Goal: Task Accomplishment & Management: Use online tool/utility

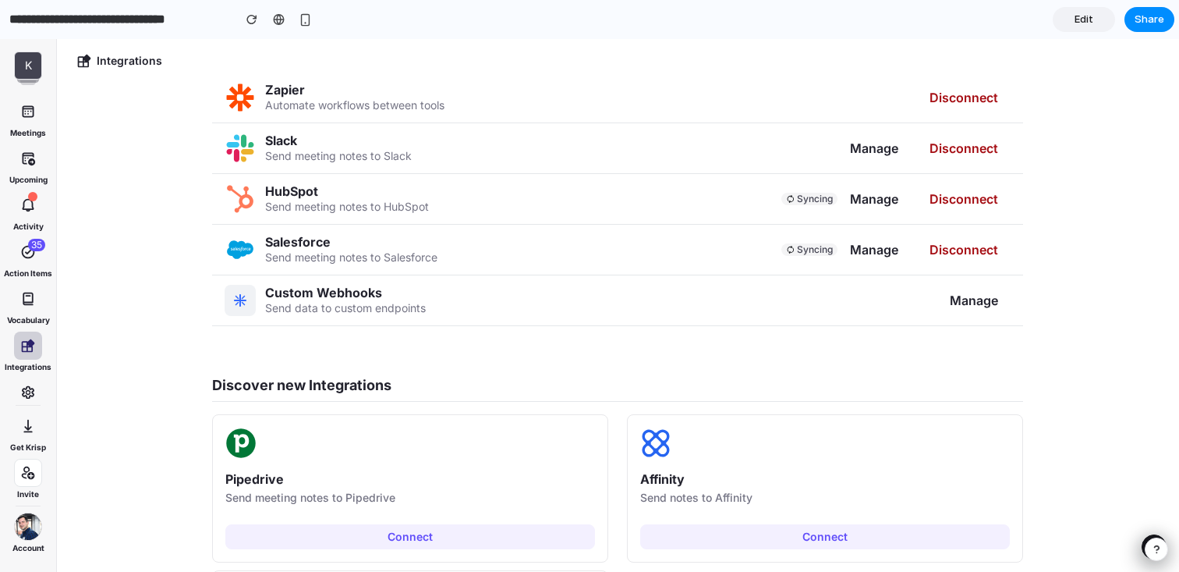
scroll to position [131, 0]
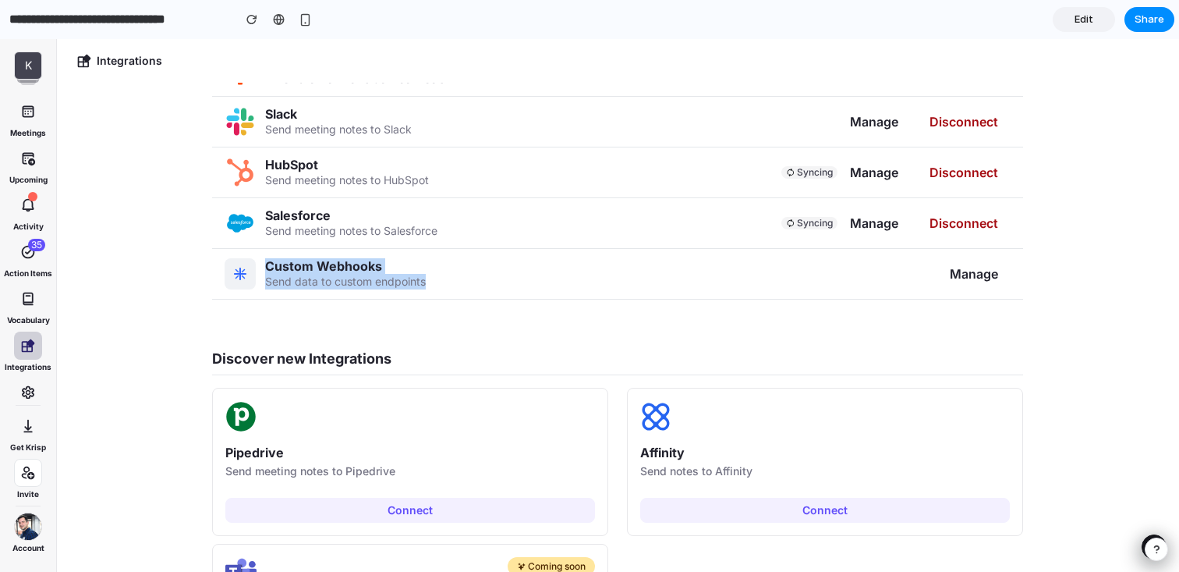
drag, startPoint x: 268, startPoint y: 264, endPoint x: 473, endPoint y: 282, distance: 206.8
click at [473, 282] on div "Custom Webhooks Send data to custom endpoints Manage" at bounding box center [617, 274] width 811 height 51
click at [963, 275] on span "Manage" at bounding box center [974, 274] width 48 height 16
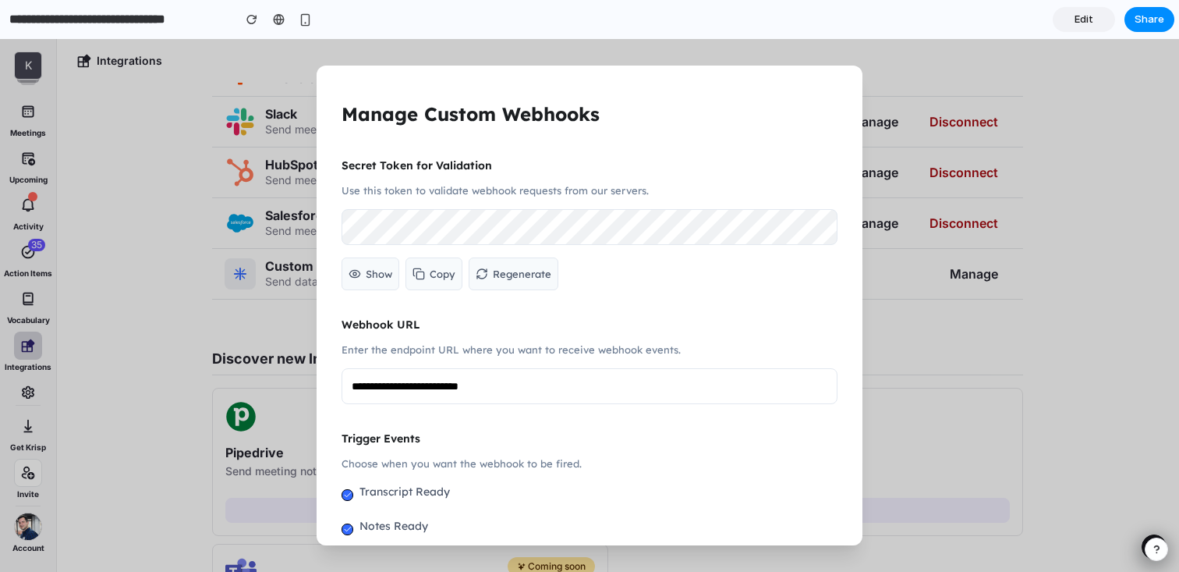
click at [363, 275] on button "Show" at bounding box center [371, 273] width 58 height 33
click at [431, 392] on input "**********" at bounding box center [590, 386] width 496 height 36
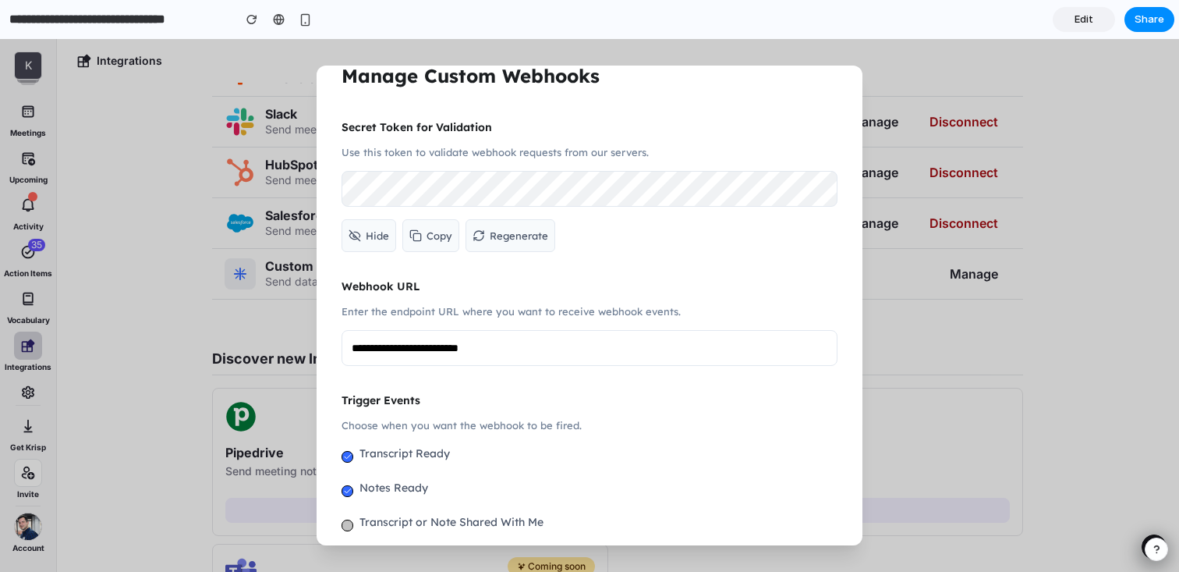
scroll to position [0, 0]
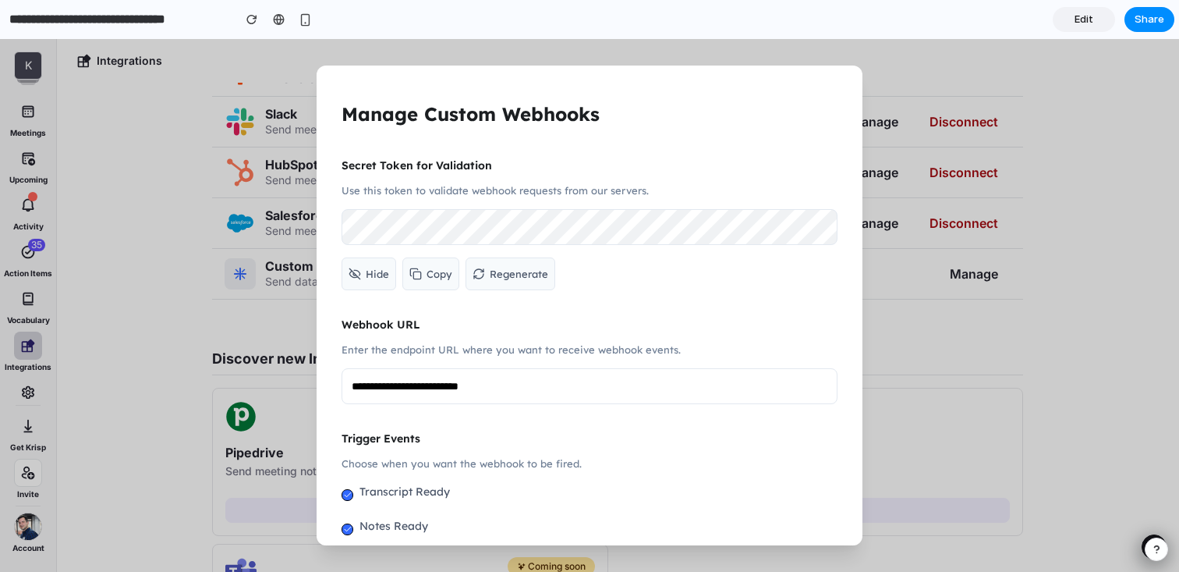
click at [427, 262] on button "Copy" at bounding box center [430, 273] width 57 height 33
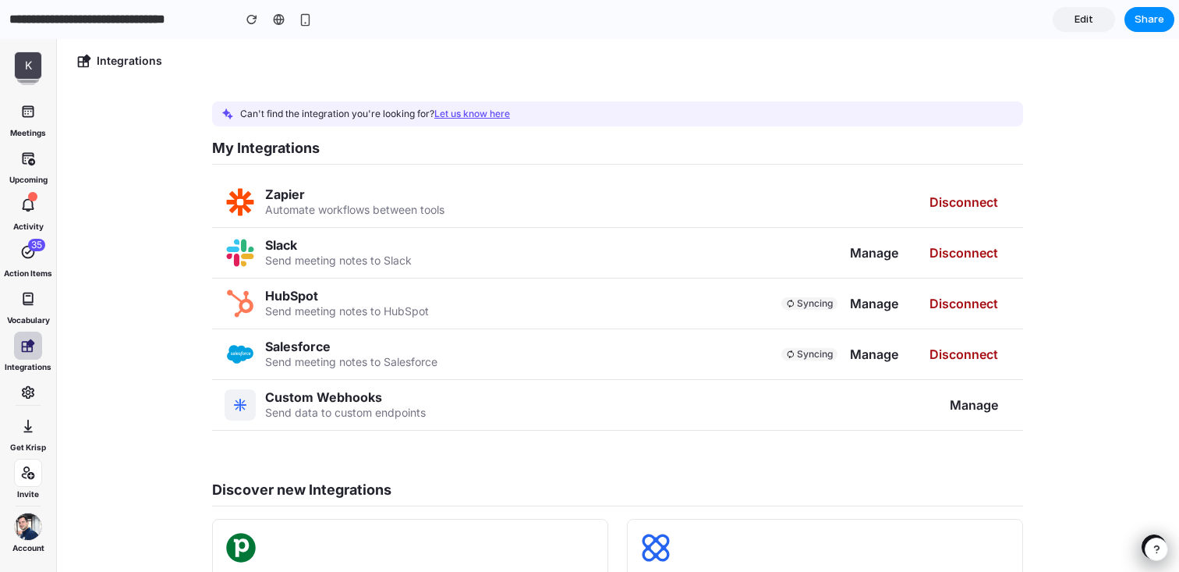
click at [347, 113] on span "Can't find the integration you're looking for? Let us know here" at bounding box center [375, 114] width 270 height 12
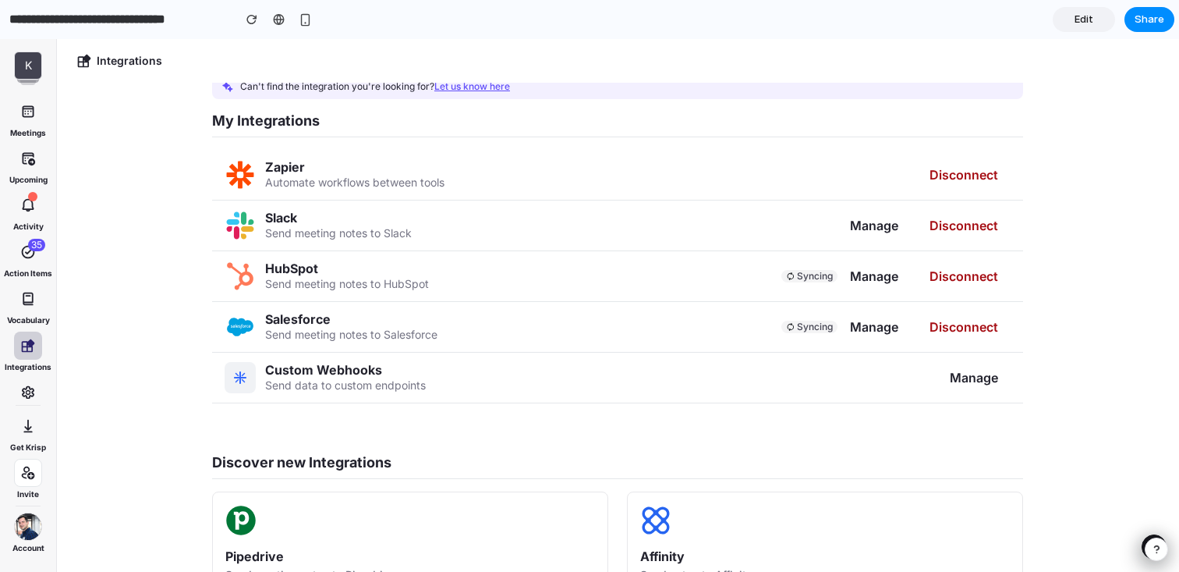
scroll to position [35, 0]
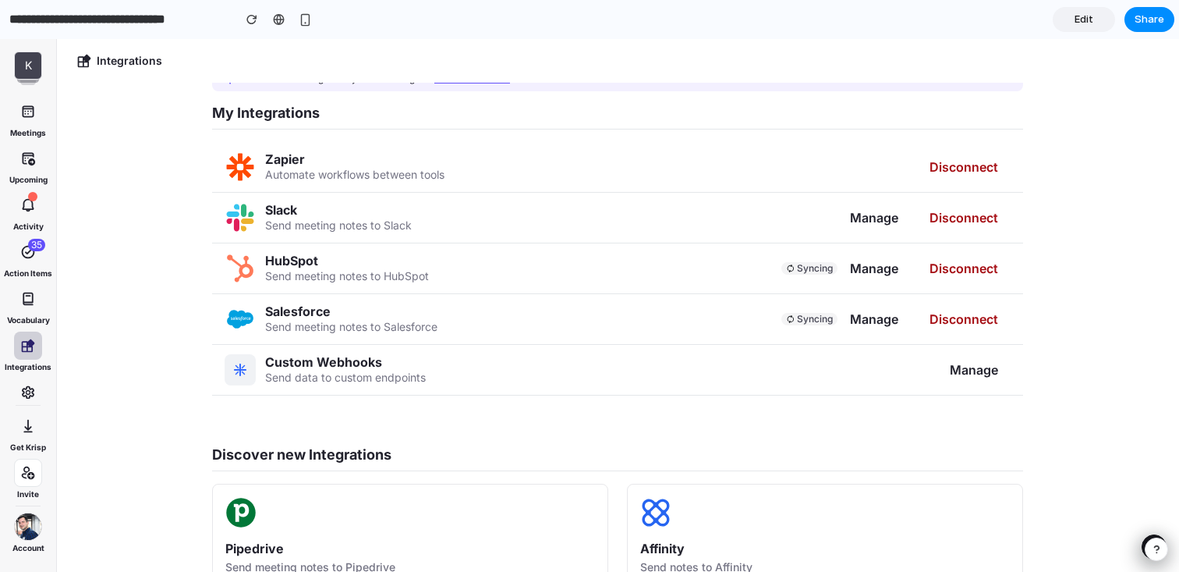
click at [783, 317] on div "Syncing" at bounding box center [810, 319] width 56 height 12
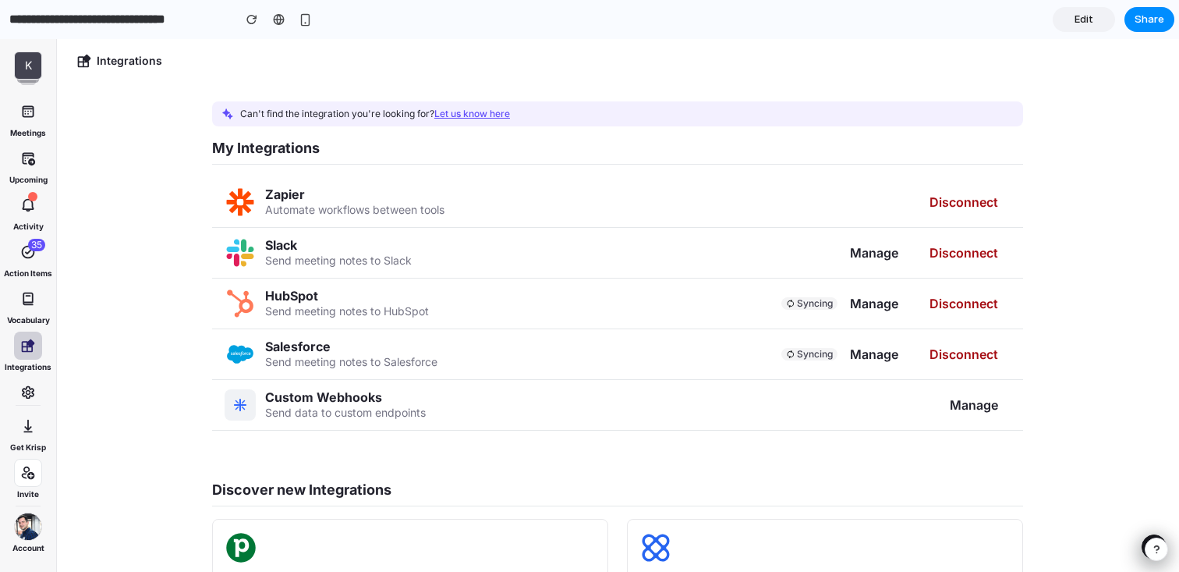
drag, startPoint x: 240, startPoint y: 115, endPoint x: 611, endPoint y: 120, distance: 371.3
click at [611, 120] on div "Can't find the integration you're looking for? Let us know here" at bounding box center [617, 113] width 811 height 25
drag, startPoint x: 611, startPoint y: 120, endPoint x: 623, endPoint y: 93, distance: 29.7
click at [623, 92] on div "Can't find the integration you're looking for? Let us know here My Integrations…" at bounding box center [618, 457] width 936 height 748
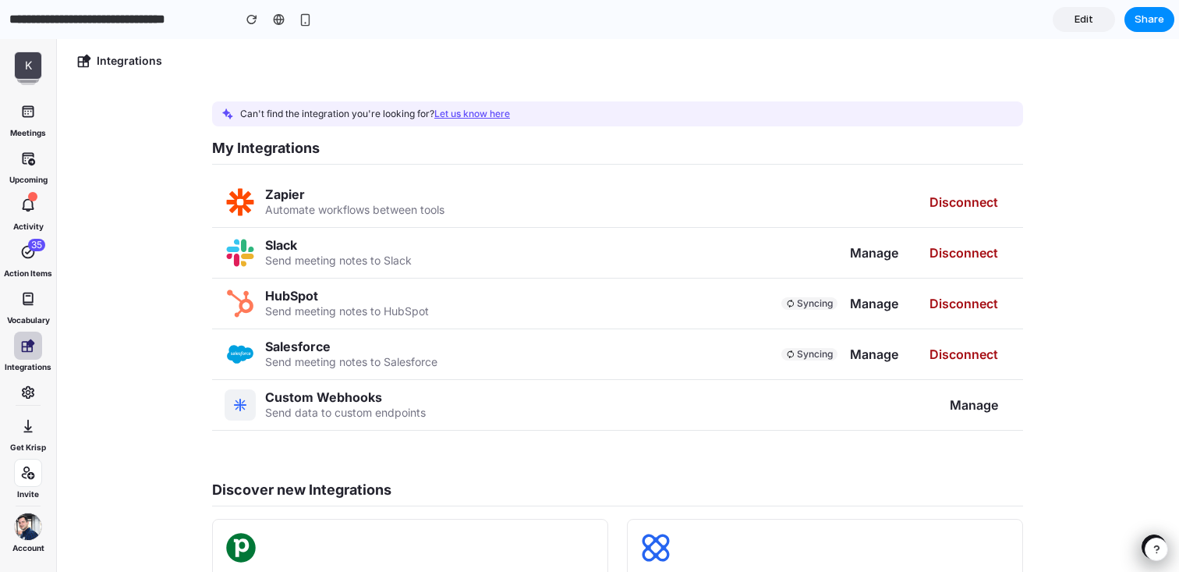
click at [623, 93] on div "Can't find the integration you're looking for? Let us know here My Integrations…" at bounding box center [618, 457] width 936 height 748
drag, startPoint x: 381, startPoint y: 413, endPoint x: 466, endPoint y: 415, distance: 85.8
click at [466, 415] on div "Custom Webhooks Send data to custom endpoints Manage" at bounding box center [617, 405] width 811 height 51
click at [962, 403] on span "Manage" at bounding box center [974, 405] width 48 height 16
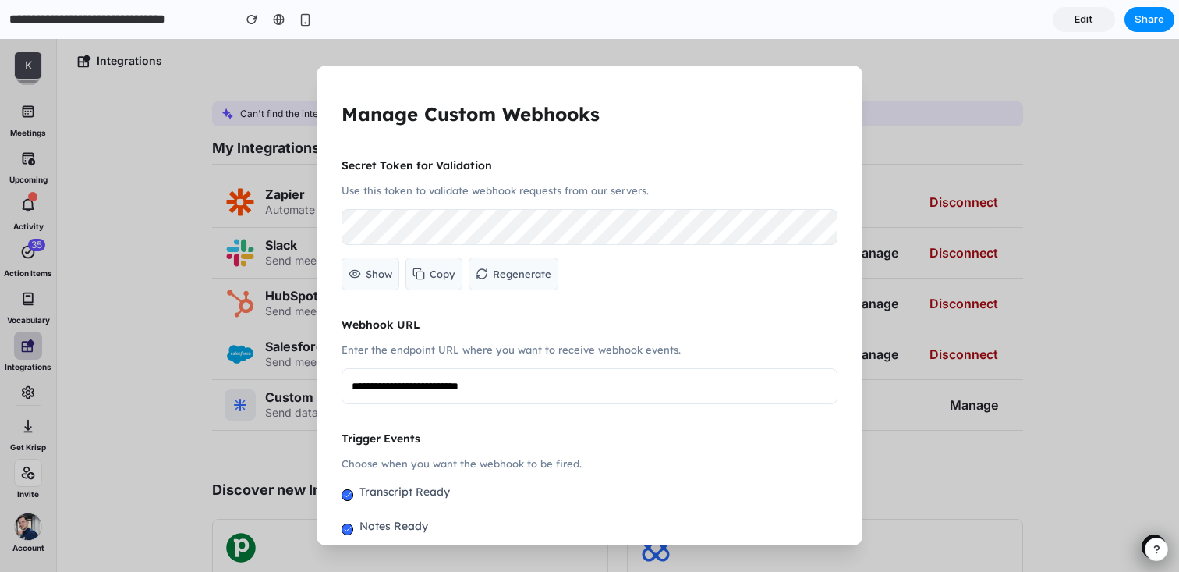
click at [431, 281] on span "Copy" at bounding box center [443, 273] width 26 height 19
click at [439, 269] on span "Copy" at bounding box center [443, 273] width 26 height 19
click at [365, 273] on button "Show" at bounding box center [371, 273] width 58 height 33
click at [487, 276] on button "Regenerate" at bounding box center [511, 273] width 90 height 33
click at [525, 285] on button "Regenerate" at bounding box center [511, 273] width 90 height 33
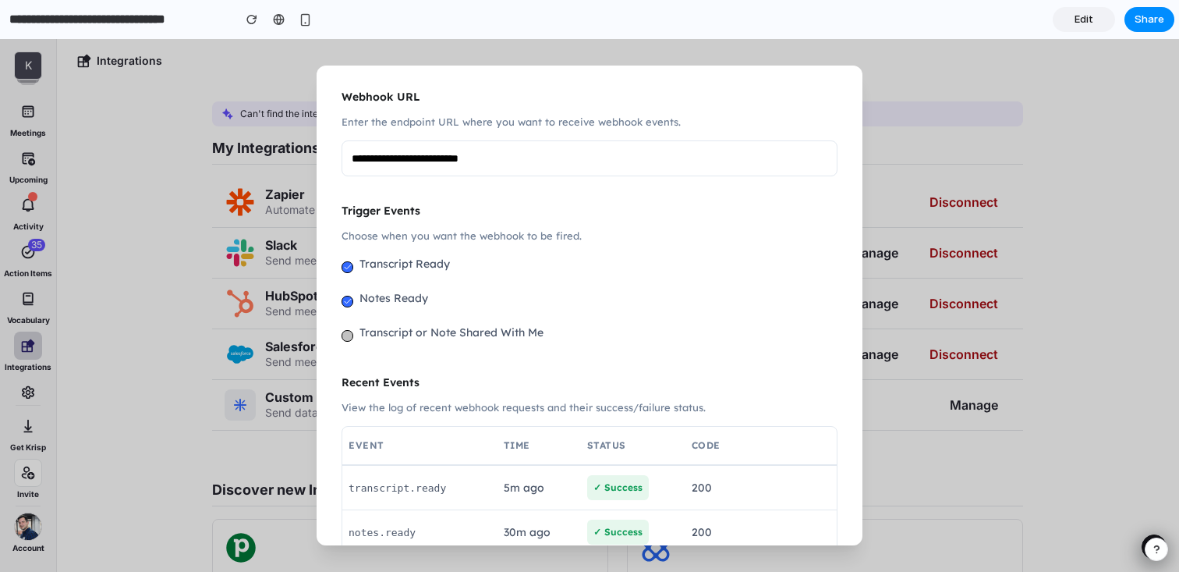
scroll to position [246, 0]
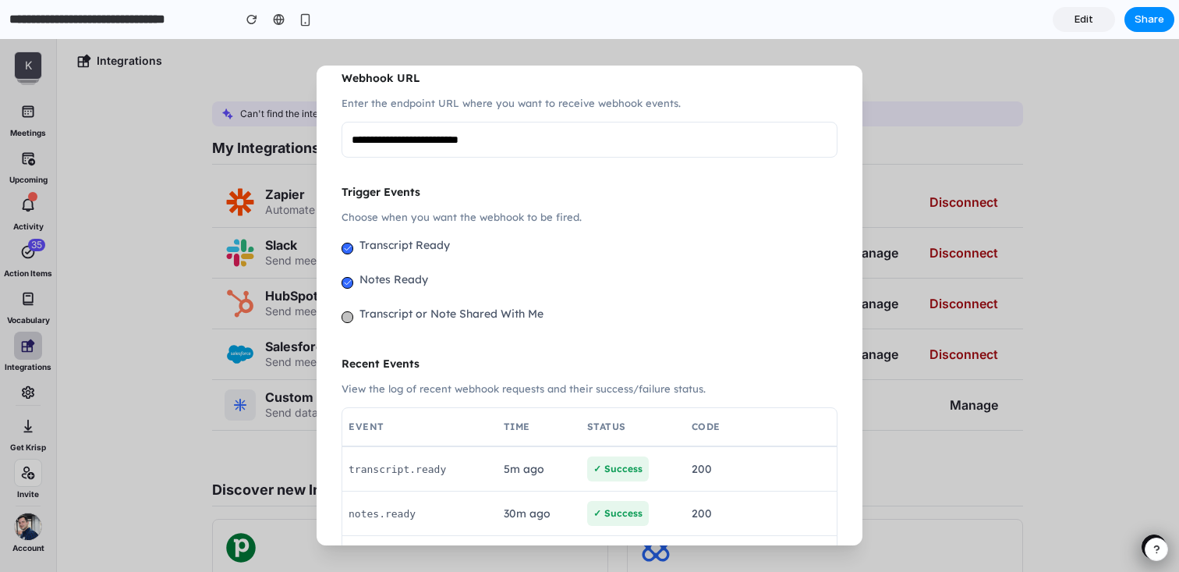
click at [635, 136] on input "**********" at bounding box center [590, 140] width 496 height 36
type input "**********"
click at [413, 324] on div "Transcript or Note Shared With Me" at bounding box center [590, 316] width 496 height 25
click at [411, 284] on label "Notes Ready" at bounding box center [394, 279] width 69 height 19
click at [395, 315] on label "Transcript or Note Shared With Me" at bounding box center [452, 313] width 184 height 19
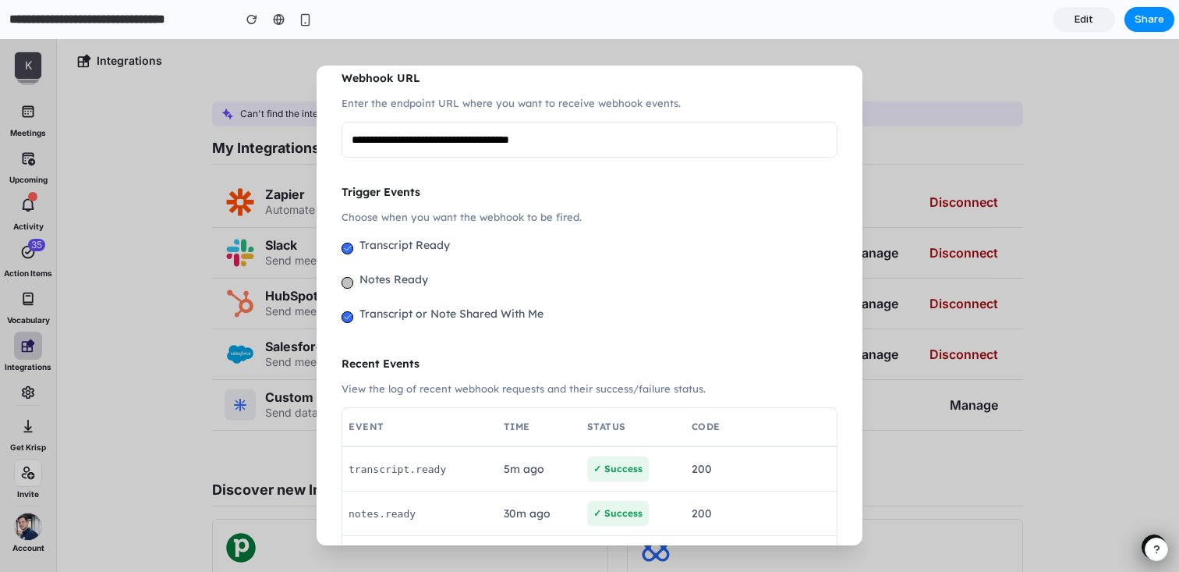
click at [413, 248] on label "Transcript Ready" at bounding box center [405, 245] width 90 height 19
click at [406, 284] on label "Notes Ready" at bounding box center [394, 279] width 69 height 19
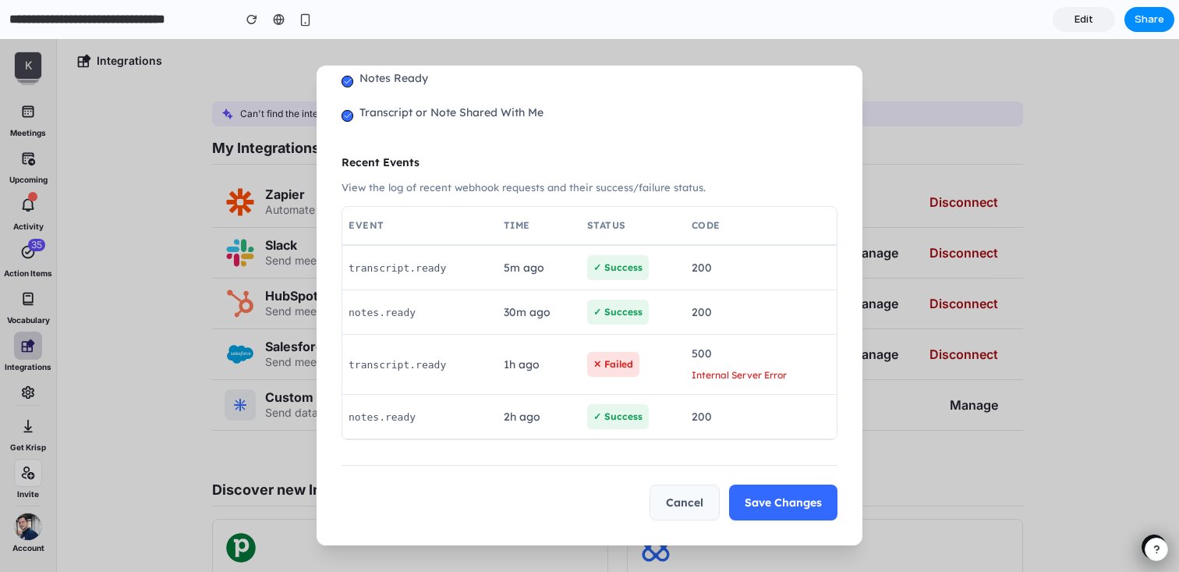
click at [685, 502] on button "Cancel" at bounding box center [685, 502] width 70 height 36
